Goal: Navigation & Orientation: Find specific page/section

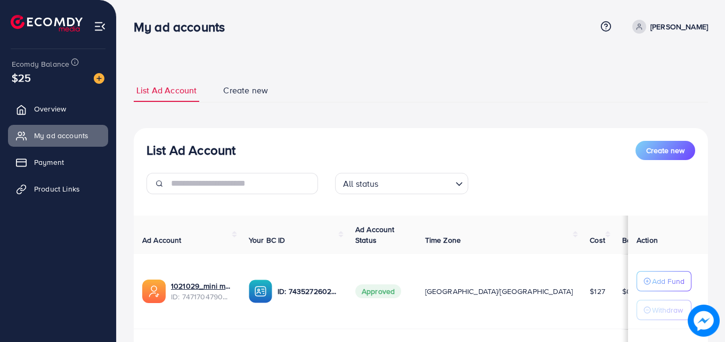
click at [231, 23] on h3 "My ad accounts" at bounding box center [184, 26] width 100 height 15
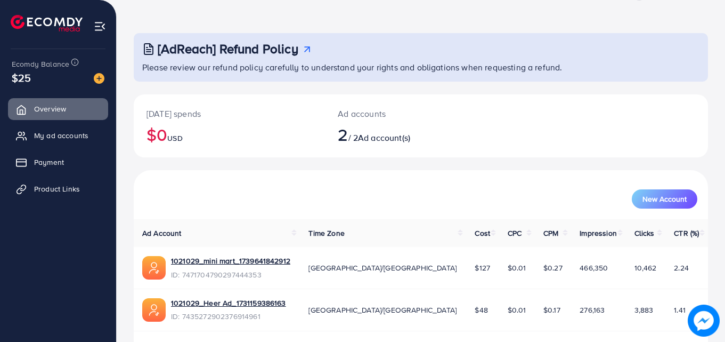
scroll to position [67, 0]
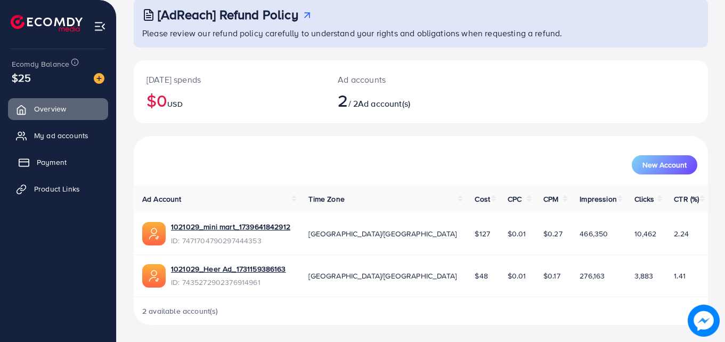
click at [64, 152] on link "Payment" at bounding box center [58, 161] width 100 height 21
click at [67, 144] on link "My ad accounts" at bounding box center [58, 135] width 100 height 21
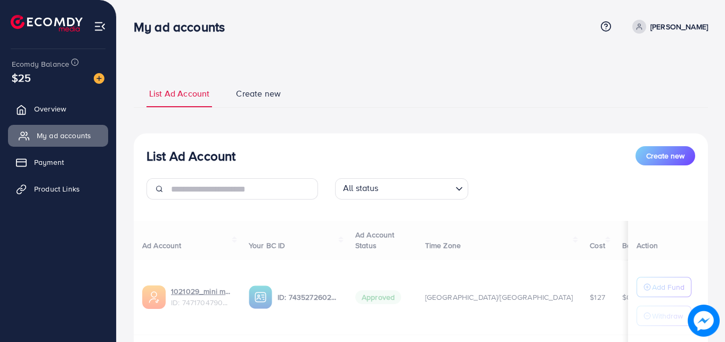
click at [69, 141] on link "My ad accounts" at bounding box center [58, 135] width 100 height 21
